Goal: Find specific page/section: Find specific page/section

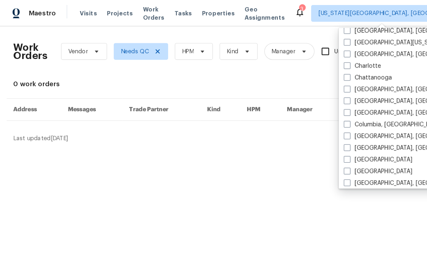
scroll to position [96, 0]
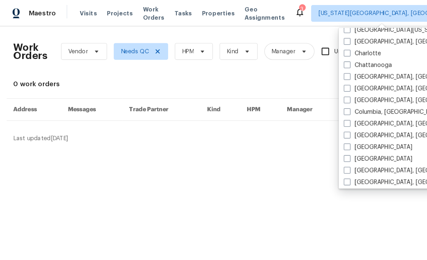
click at [299, 136] on span at bounding box center [297, 136] width 6 height 6
click at [299, 136] on input "[GEOGRAPHIC_DATA]" at bounding box center [296, 134] width 5 height 5
checkbox input "true"
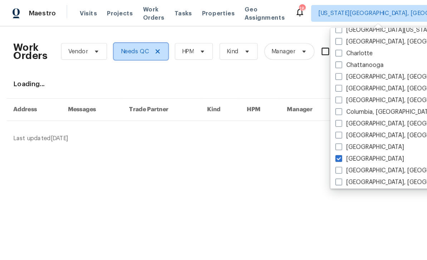
click at [133, 44] on icon at bounding box center [135, 44] width 6 height 6
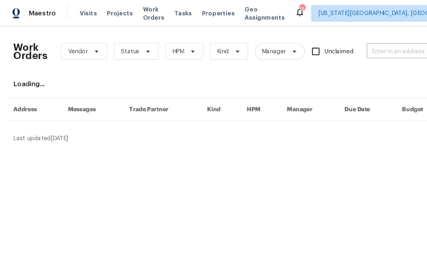
click at [72, 11] on span "Visits" at bounding box center [75, 11] width 15 height 7
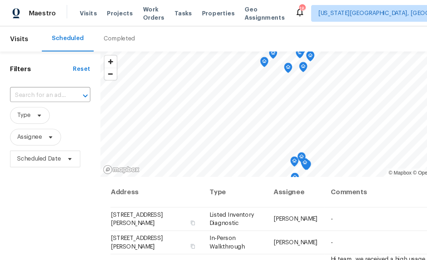
click at [102, 12] on span "Projects" at bounding box center [103, 11] width 22 height 7
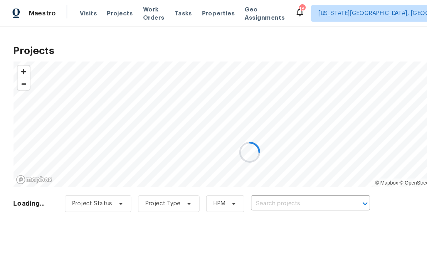
click at [252, 174] on div at bounding box center [213, 130] width 427 height 260
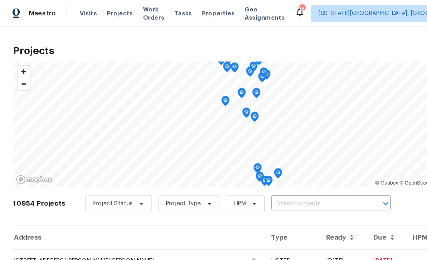
click at [257, 173] on input "text" at bounding box center [273, 174] width 82 height 11
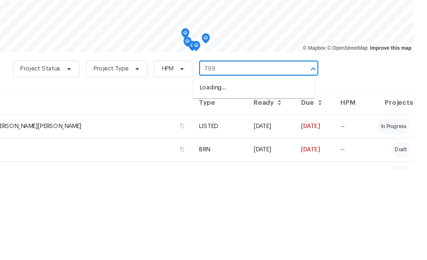
type input "7995"
click at [227, 185] on li "[STREET_ADDRESS][US_STATE]" at bounding box center [279, 191] width 104 height 12
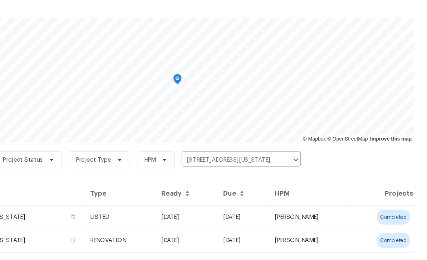
click at [86, 213] on td "[STREET_ADDRESS][US_STATE]" at bounding box center [72, 223] width 122 height 20
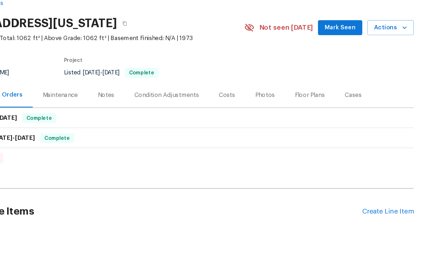
click at [280, 116] on div "Photos" at bounding box center [288, 119] width 17 height 7
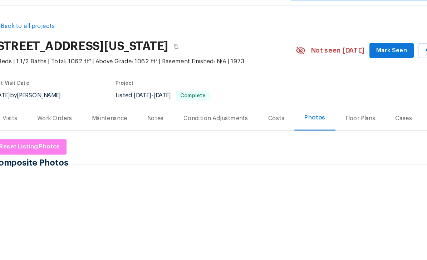
scroll to position [22, 0]
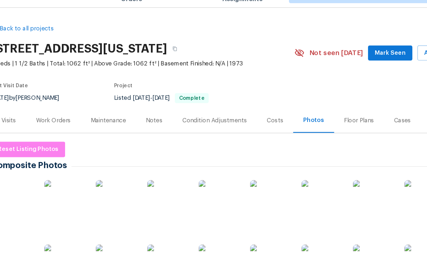
click at [13, 170] on img at bounding box center [31, 188] width 36 height 36
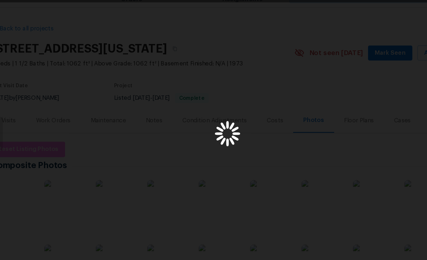
click at [20, 141] on div "Lightbox" at bounding box center [213, 130] width 427 height 260
click at [358, 131] on img "Lightbox" at bounding box center [212, 129] width 393 height 239
click at [11, 75] on div "Lightbox" at bounding box center [213, 130] width 427 height 260
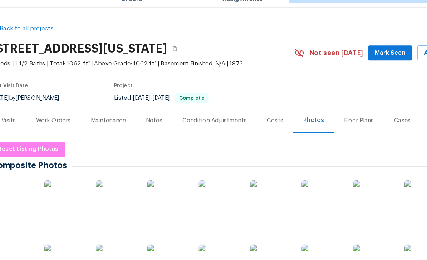
click at [11, 108] on div "Visits" at bounding box center [26, 118] width 30 height 21
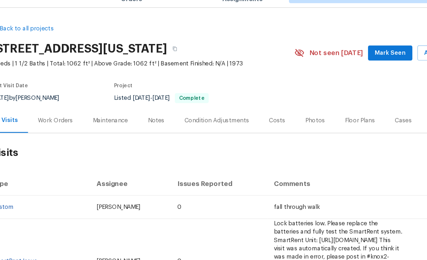
click at [280, 116] on div "Photos" at bounding box center [288, 119] width 17 height 7
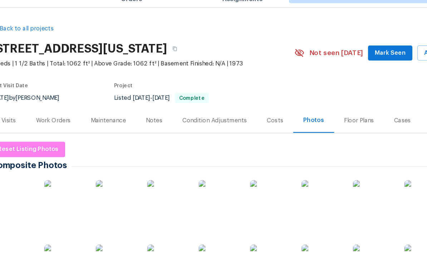
click at [17, 170] on img at bounding box center [31, 188] width 36 height 36
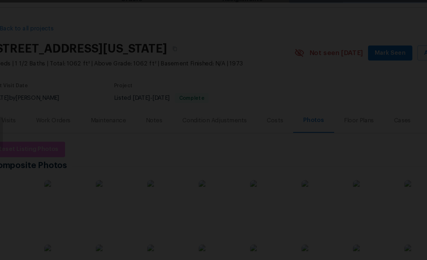
click at [355, 136] on img "Lightbox" at bounding box center [212, 129] width 393 height 239
click at [12, 67] on div "Lightbox" at bounding box center [213, 130] width 427 height 260
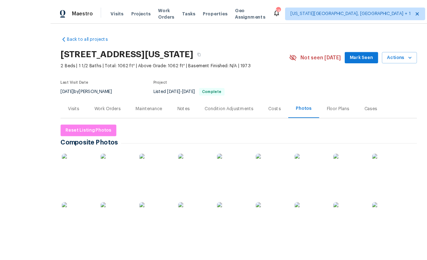
scroll to position [23, 0]
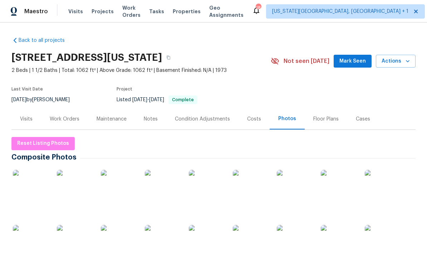
click at [73, 170] on img at bounding box center [75, 188] width 36 height 36
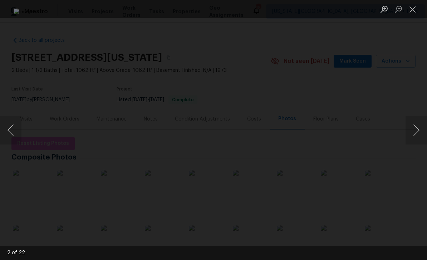
click at [405, 133] on div "Lightbox" at bounding box center [213, 130] width 427 height 260
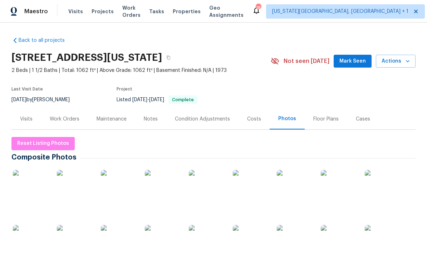
click at [284, 170] on img at bounding box center [295, 188] width 36 height 36
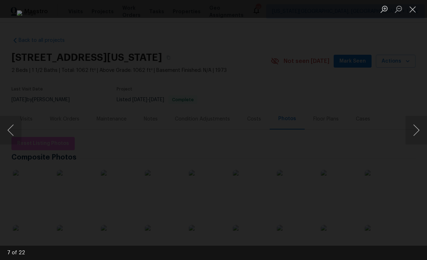
click at [410, 131] on button "Next image" at bounding box center [416, 130] width 21 height 29
click at [412, 125] on button "Next image" at bounding box center [416, 130] width 21 height 29
click at [412, 123] on button "Next image" at bounding box center [416, 130] width 21 height 29
click at [414, 118] on button "Next image" at bounding box center [416, 130] width 21 height 29
click at [414, 116] on button "Next image" at bounding box center [416, 130] width 21 height 29
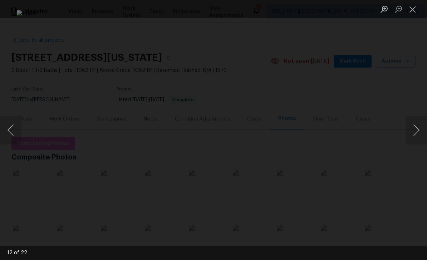
click at [414, 116] on button "Next image" at bounding box center [416, 130] width 21 height 29
click at [412, 118] on button "Next image" at bounding box center [416, 130] width 21 height 29
click at [415, 117] on button "Next image" at bounding box center [416, 130] width 21 height 29
click at [414, 119] on button "Next image" at bounding box center [416, 130] width 21 height 29
click at [413, 117] on button "Next image" at bounding box center [416, 130] width 21 height 29
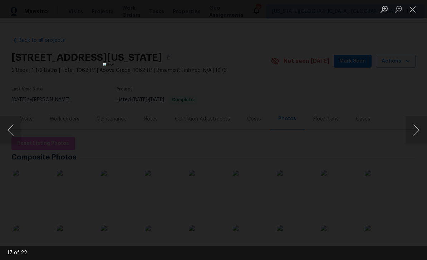
click at [416, 114] on div "Lightbox" at bounding box center [213, 130] width 427 height 260
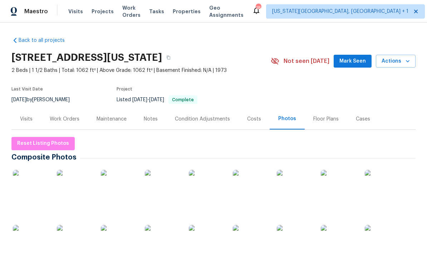
scroll to position [0, 0]
click at [171, 55] on icon "button" at bounding box center [168, 57] width 4 height 4
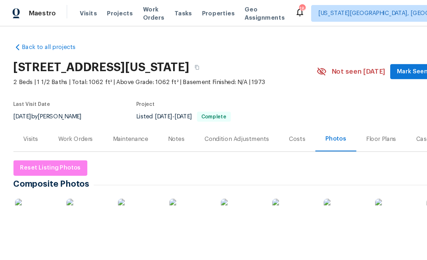
click at [97, 14] on span "Projects" at bounding box center [103, 11] width 22 height 7
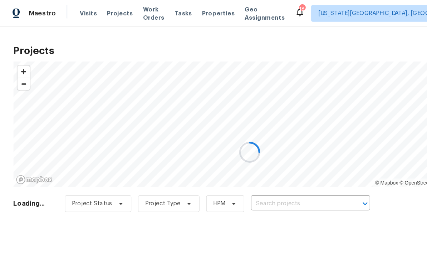
click at [255, 171] on div at bounding box center [213, 130] width 427 height 260
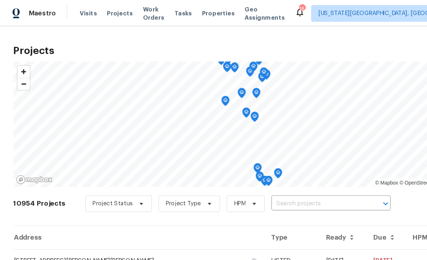
click at [267, 172] on input "text" at bounding box center [273, 174] width 82 height 11
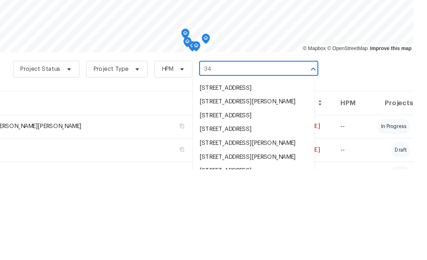
type input "34 r"
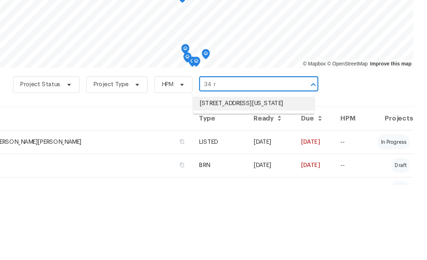
click at [227, 185] on li "[STREET_ADDRESS][US_STATE]" at bounding box center [279, 191] width 104 height 12
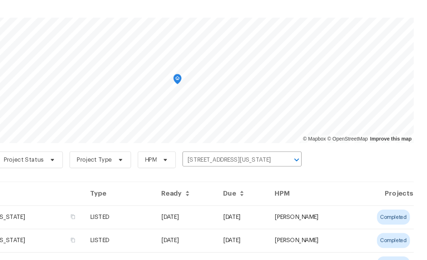
click at [86, 213] on td "[STREET_ADDRESS][US_STATE]" at bounding box center [72, 223] width 122 height 20
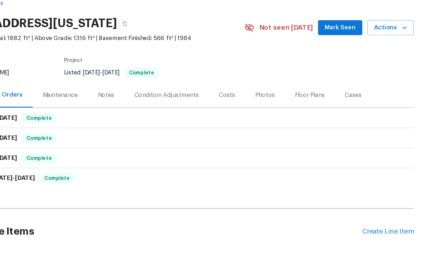
click at [280, 116] on div "Photos" at bounding box center [288, 119] width 17 height 7
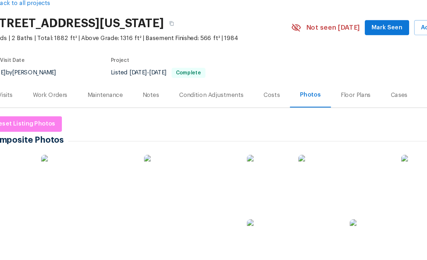
click at [22, 170] on img at bounding box center [31, 188] width 36 height 36
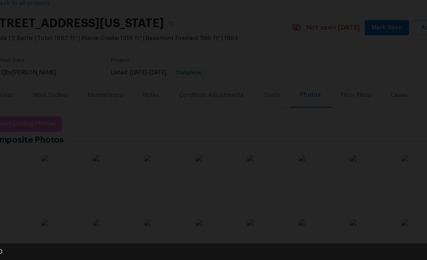
click at [9, 101] on div "Lightbox" at bounding box center [213, 130] width 427 height 260
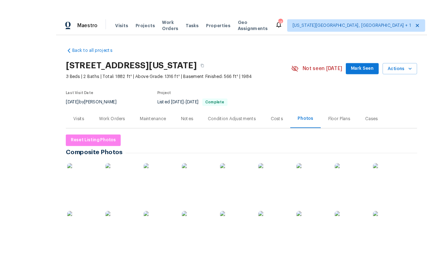
scroll to position [16, 0]
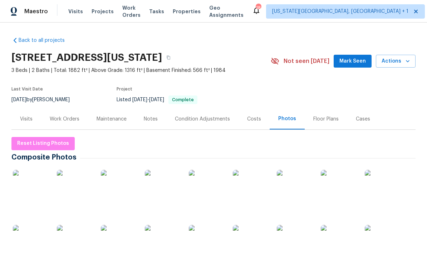
click at [38, 176] on img at bounding box center [31, 188] width 36 height 36
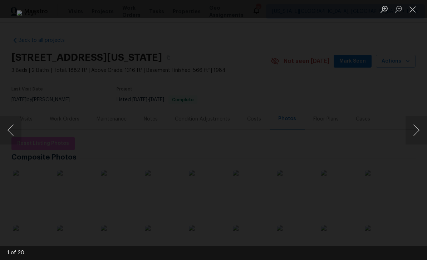
click at [412, 123] on button "Next image" at bounding box center [416, 130] width 21 height 29
click at [418, 129] on button "Next image" at bounding box center [416, 130] width 21 height 29
click at [418, 130] on button "Next image" at bounding box center [416, 130] width 21 height 29
click at [416, 129] on button "Next image" at bounding box center [416, 130] width 21 height 29
click at [416, 123] on button "Next image" at bounding box center [416, 130] width 21 height 29
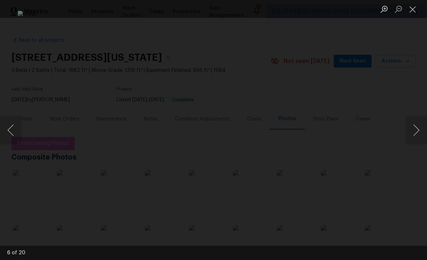
click at [413, 129] on button "Next image" at bounding box center [416, 130] width 21 height 29
click at [418, 125] on button "Next image" at bounding box center [416, 130] width 21 height 29
click at [416, 128] on button "Next image" at bounding box center [416, 130] width 21 height 29
click at [418, 129] on button "Next image" at bounding box center [416, 130] width 21 height 29
click at [412, 125] on button "Next image" at bounding box center [416, 130] width 21 height 29
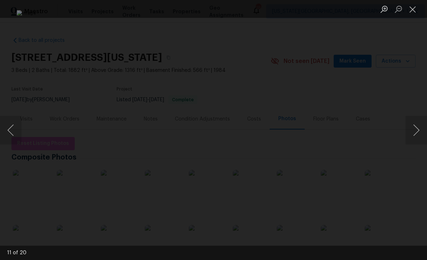
click at [417, 126] on button "Next image" at bounding box center [416, 130] width 21 height 29
click at [413, 126] on button "Next image" at bounding box center [416, 130] width 21 height 29
click at [411, 123] on button "Next image" at bounding box center [416, 130] width 21 height 29
click at [412, 124] on button "Next image" at bounding box center [416, 130] width 21 height 29
click at [412, 119] on button "Next image" at bounding box center [416, 130] width 21 height 29
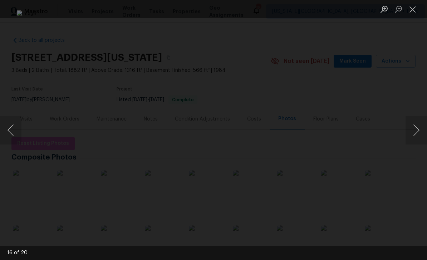
click at [415, 122] on button "Next image" at bounding box center [416, 130] width 21 height 29
click at [414, 119] on button "Next image" at bounding box center [416, 130] width 21 height 29
click at [417, 126] on button "Next image" at bounding box center [416, 130] width 21 height 29
click at [414, 124] on button "Next image" at bounding box center [416, 130] width 21 height 29
click at [414, 118] on button "Next image" at bounding box center [416, 130] width 21 height 29
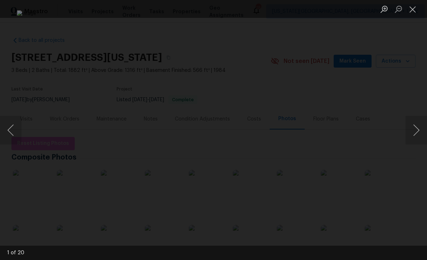
click at [417, 126] on button "Next image" at bounding box center [416, 130] width 21 height 29
click at [416, 123] on button "Next image" at bounding box center [416, 130] width 21 height 29
click at [417, 121] on button "Next image" at bounding box center [416, 130] width 21 height 29
click at [417, 117] on button "Next image" at bounding box center [416, 130] width 21 height 29
click at [416, 121] on button "Next image" at bounding box center [416, 130] width 21 height 29
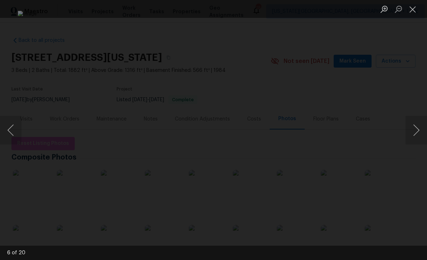
click at [414, 120] on button "Next image" at bounding box center [416, 130] width 21 height 29
click at [413, 118] on button "Next image" at bounding box center [416, 130] width 21 height 29
click at [416, 6] on button "Close lightbox" at bounding box center [413, 9] width 14 height 13
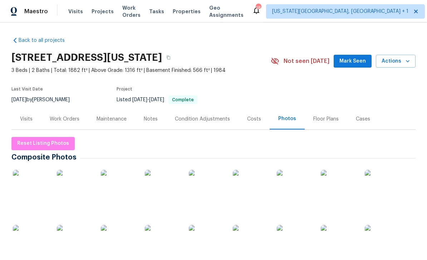
click at [159, 108] on div "Notes" at bounding box center [150, 118] width 31 height 21
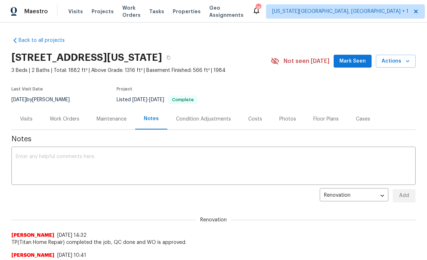
click at [153, 161] on textarea at bounding box center [214, 166] width 396 height 25
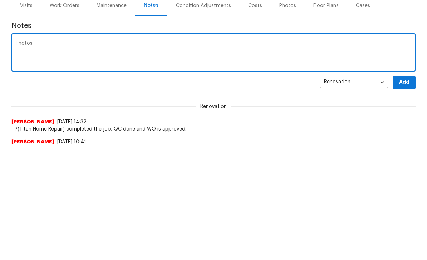
type textarea "Photos"
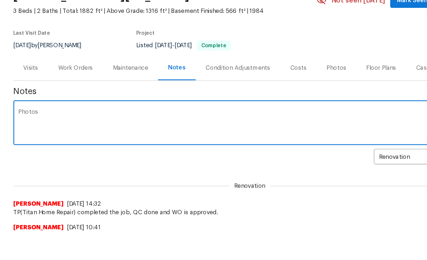
scroll to position [23, 0]
